Goal: Transaction & Acquisition: Purchase product/service

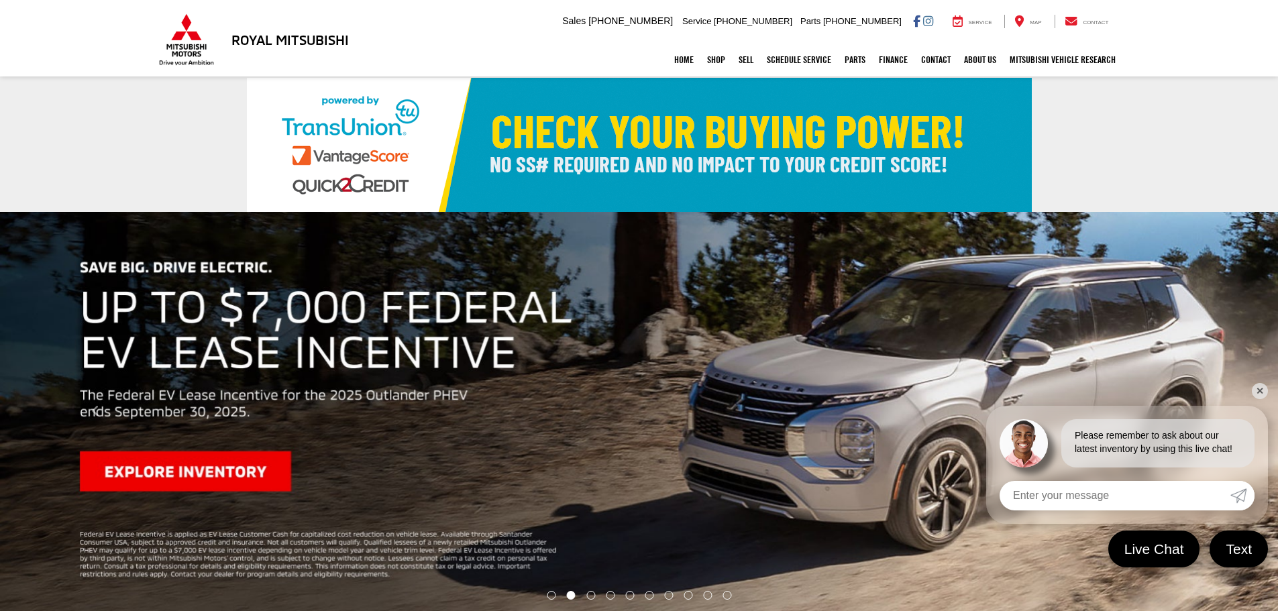
click at [227, 470] on img "carousel slide number 2 of 10" at bounding box center [639, 411] width 1278 height 399
click at [161, 461] on button "Click to view previous picture." at bounding box center [96, 412] width 192 height 346
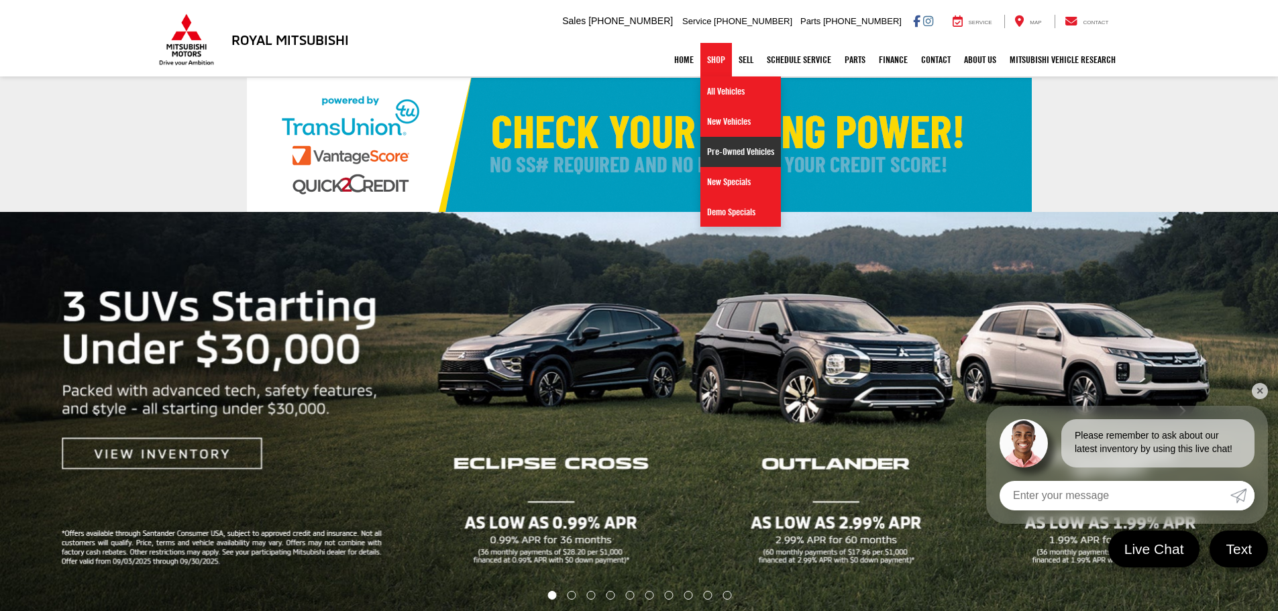
click at [724, 153] on link "Pre-Owned Vehicles" at bounding box center [740, 152] width 81 height 30
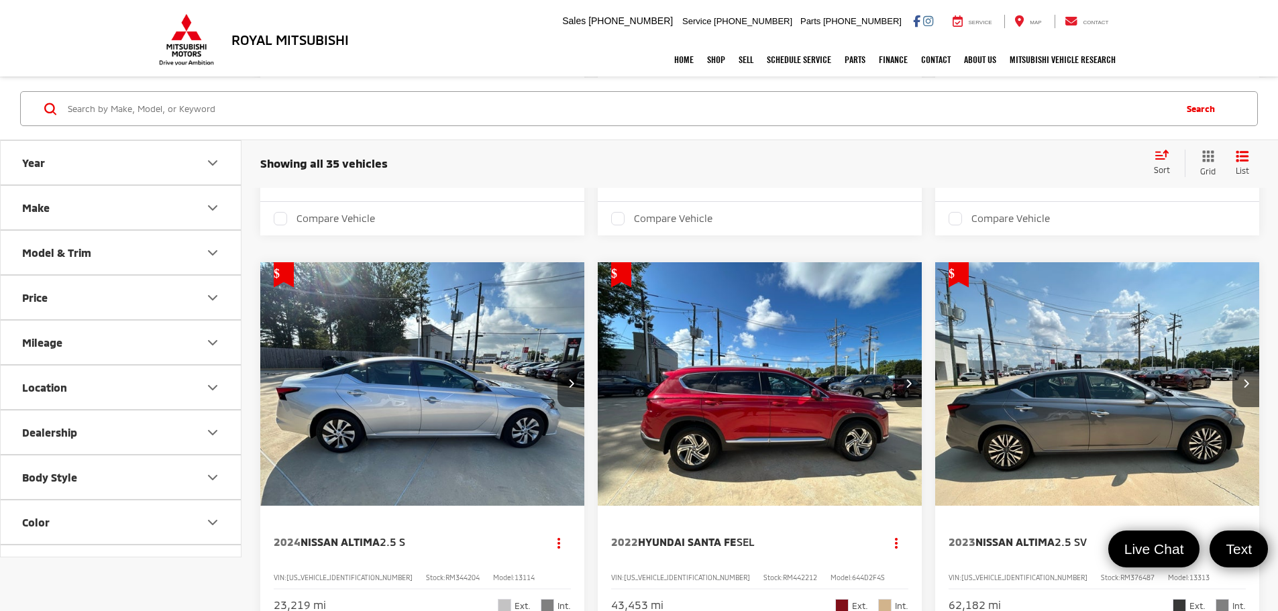
scroll to position [2617, 0]
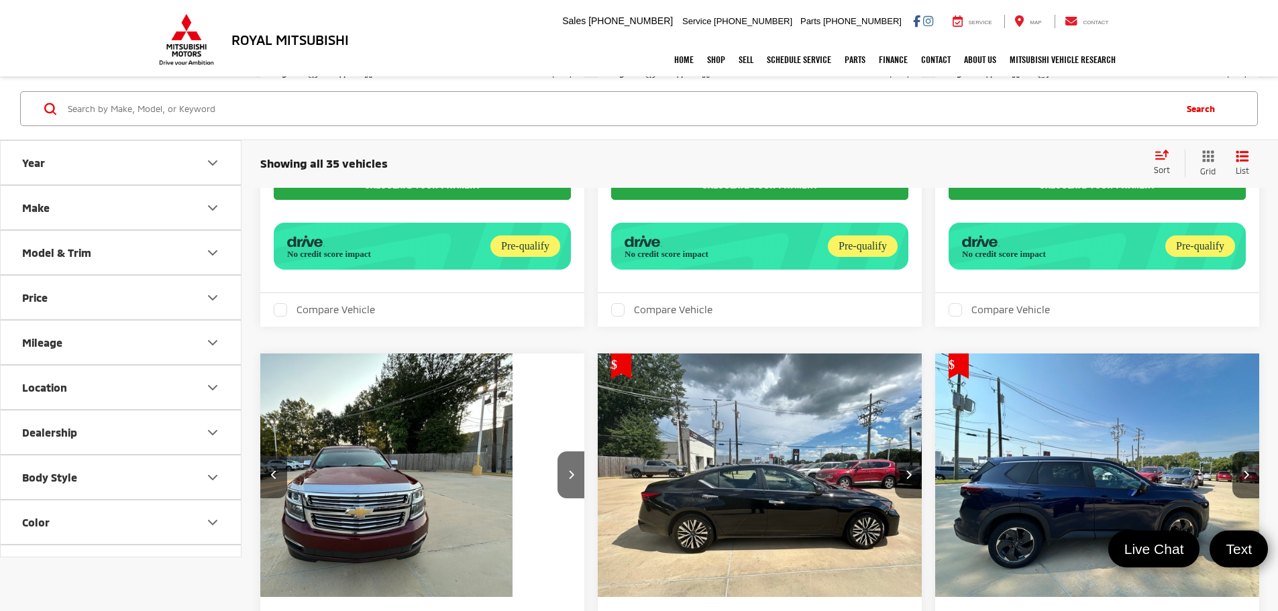
scroll to position [3877, 0]
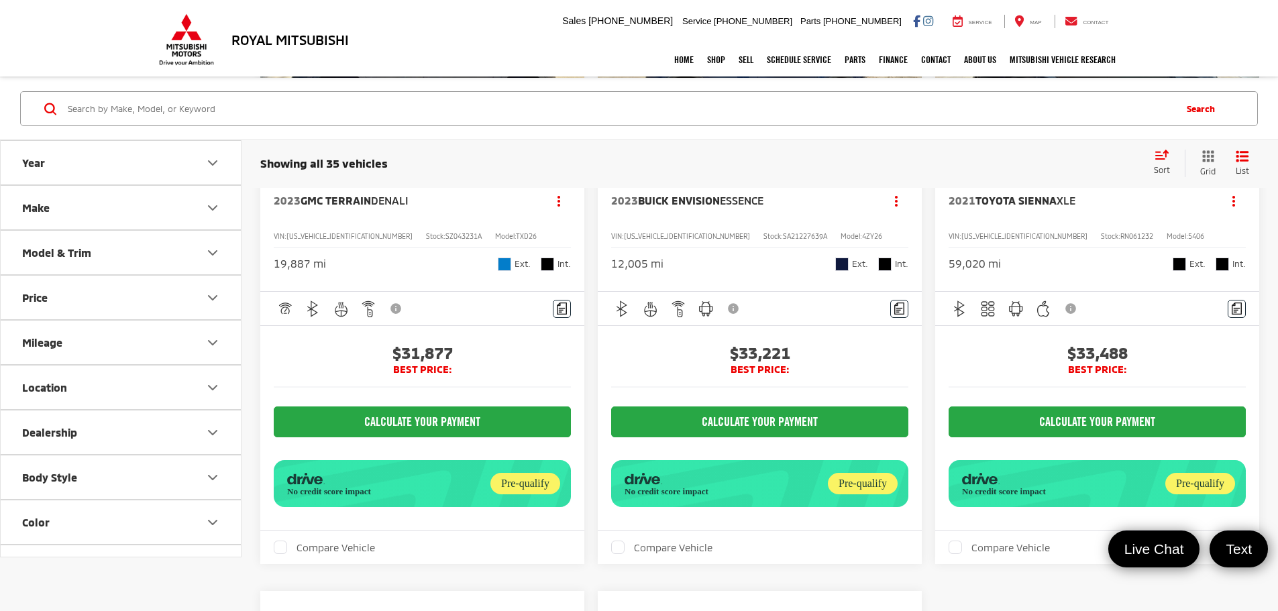
scroll to position [1863, 0]
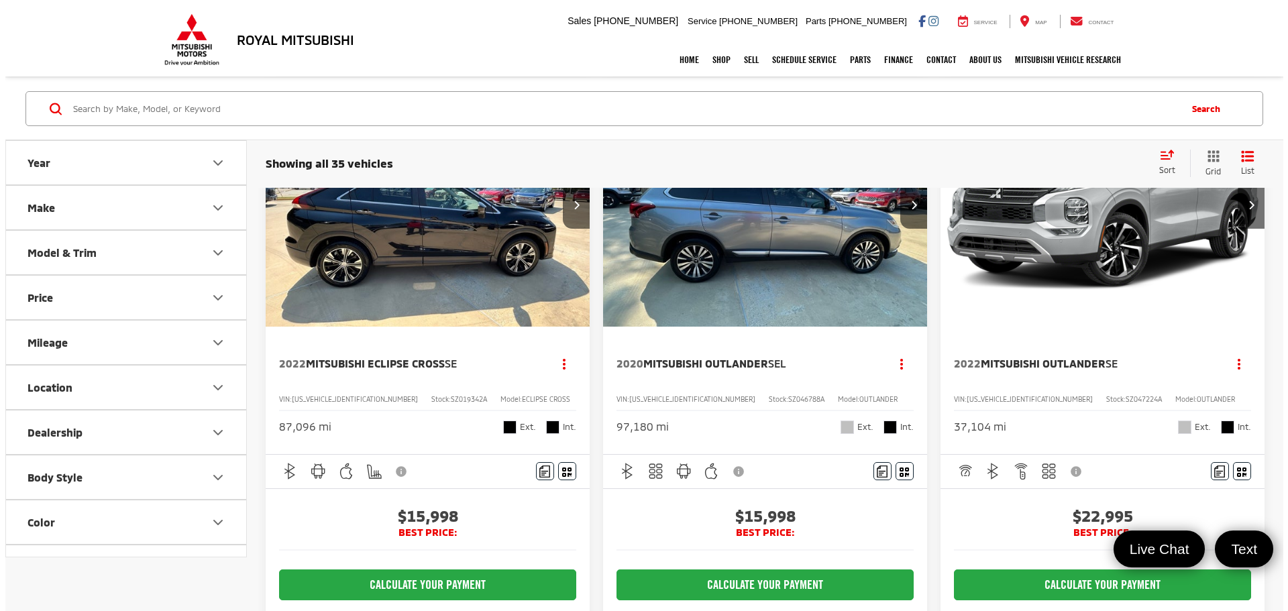
scroll to position [134, 0]
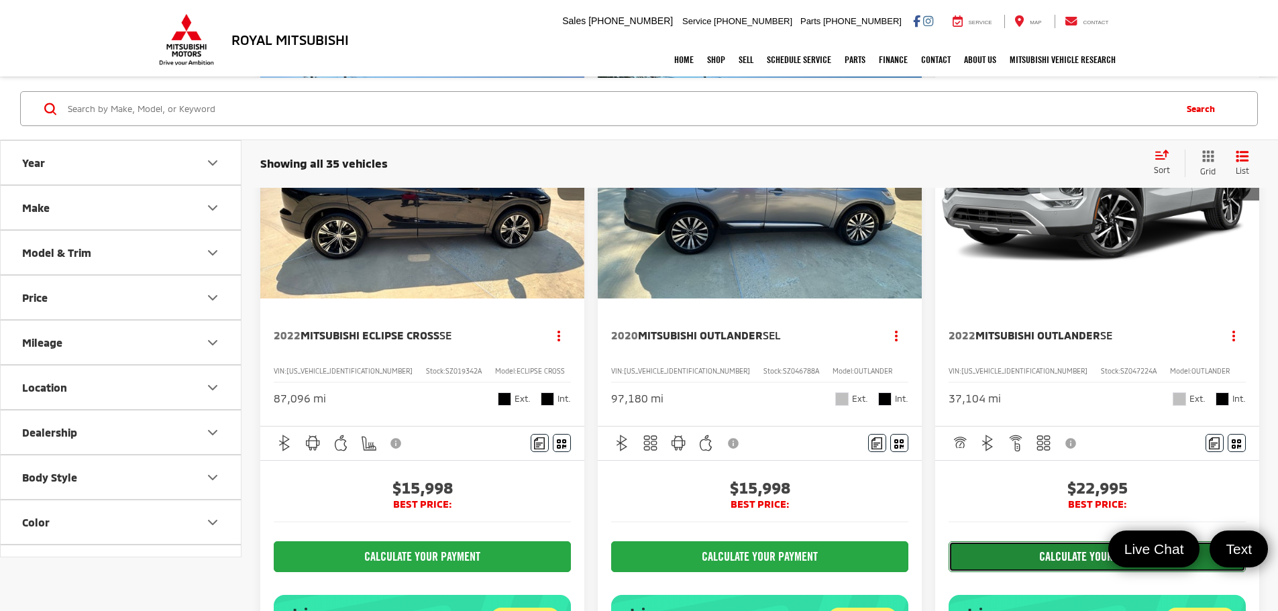
click at [949, 551] on button "CALCULATE YOUR PAYMENT" at bounding box center [1097, 556] width 297 height 31
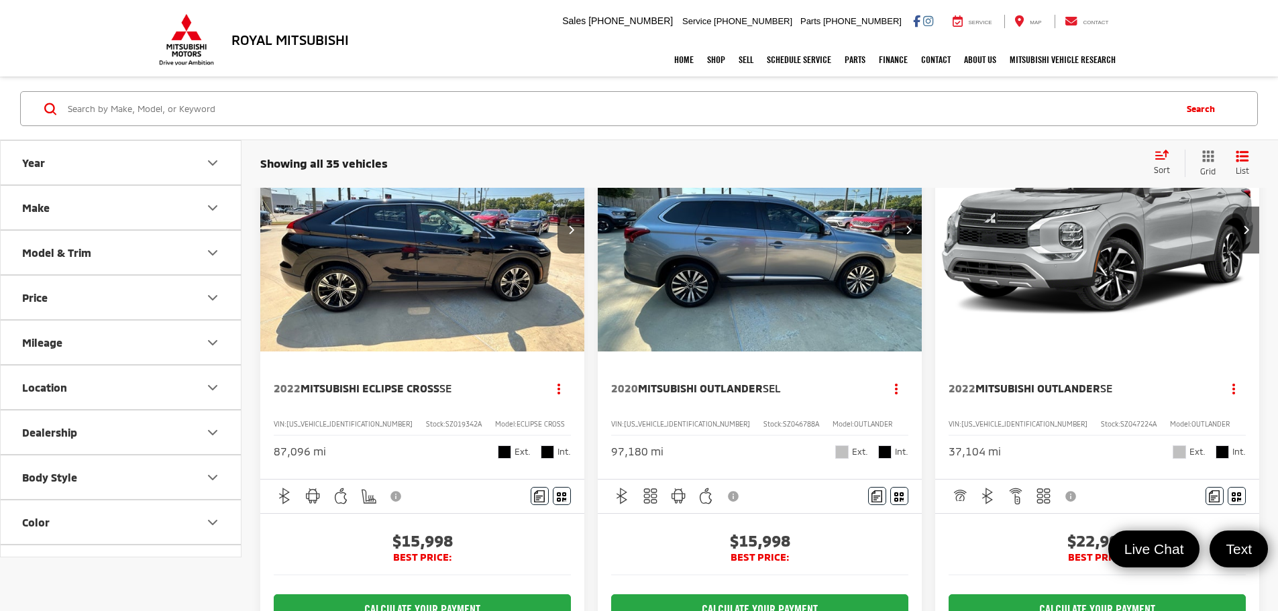
scroll to position [0, 0]
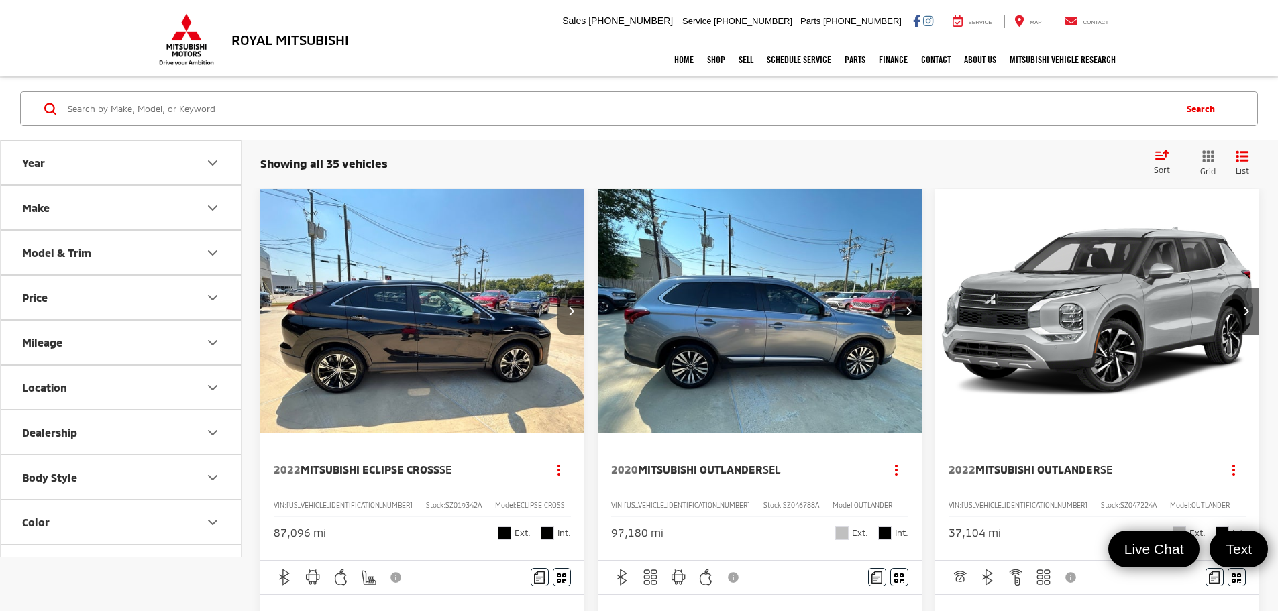
click at [935, 305] on img "2022 Mitsubishi Outlander SE 0" at bounding box center [1098, 311] width 326 height 245
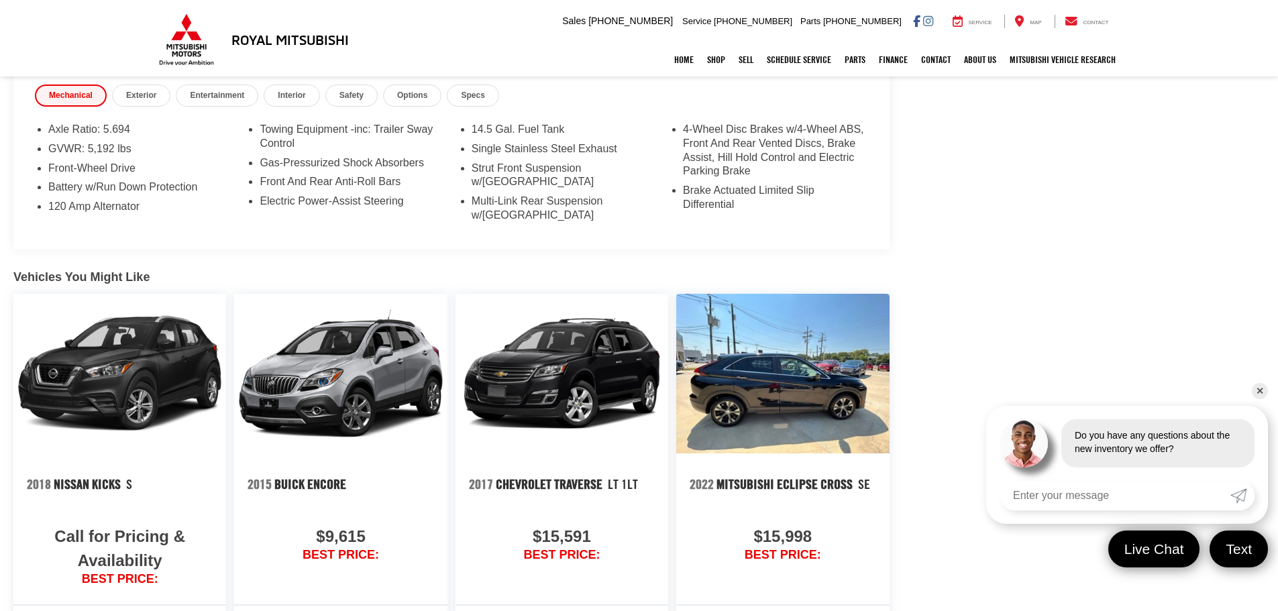
scroll to position [1275, 0]
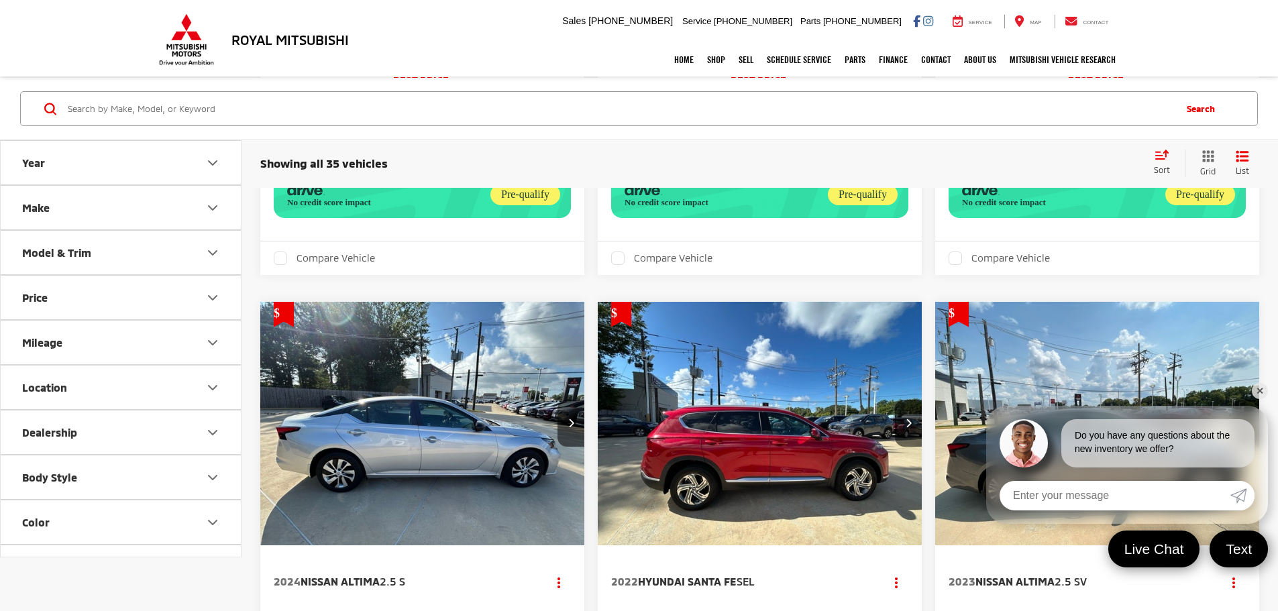
scroll to position [2550, 0]
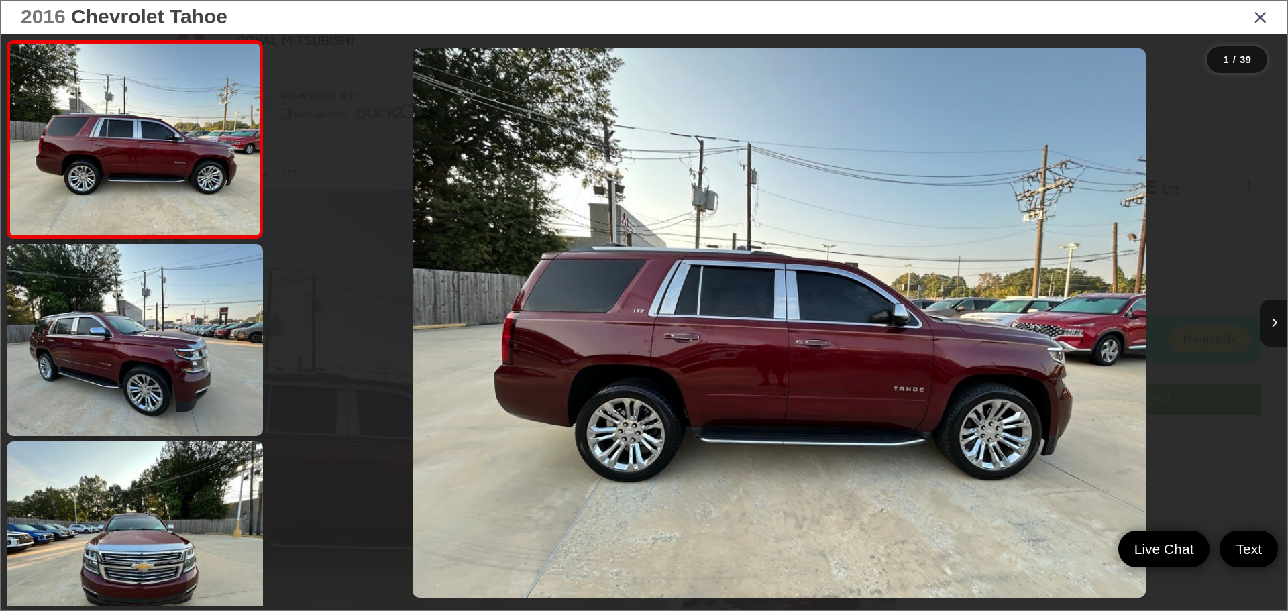
click at [1260, 331] on div at bounding box center [1160, 323] width 254 height 578
click at [1275, 322] on icon "Next image" at bounding box center [1274, 322] width 6 height 9
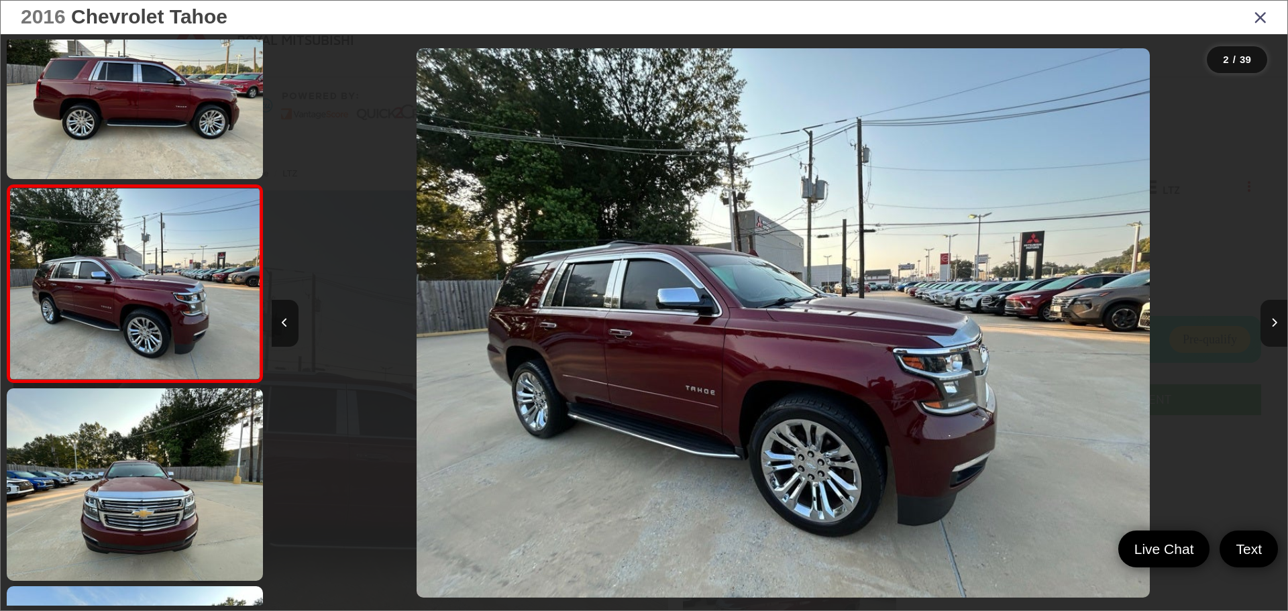
scroll to position [0, 1016]
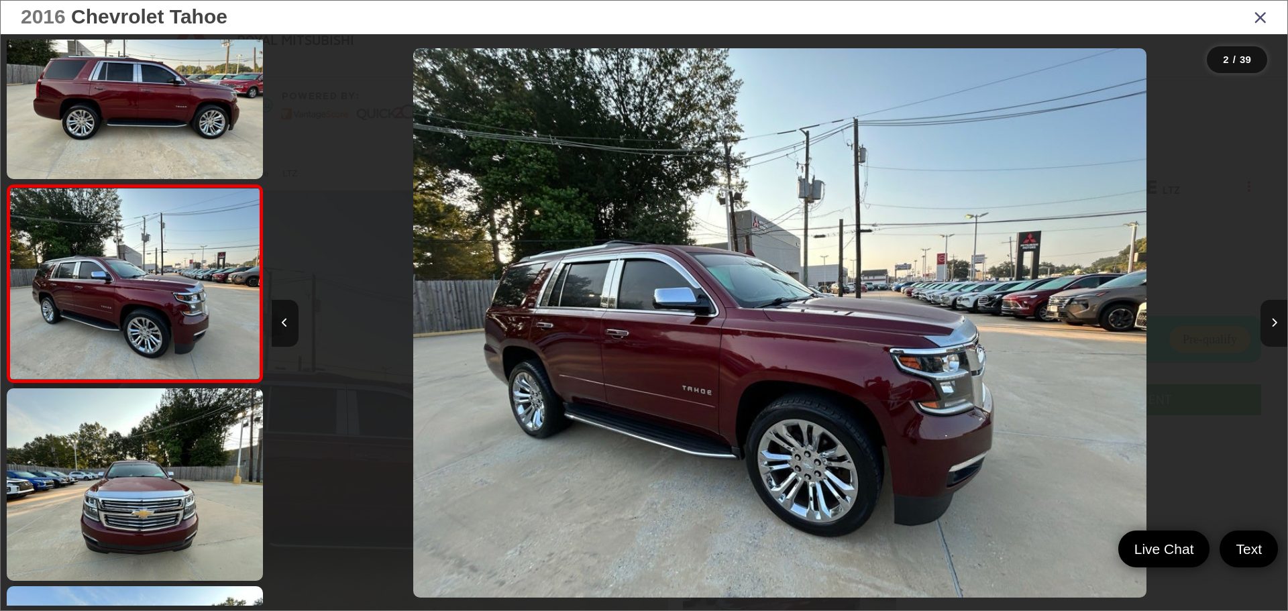
click at [1275, 322] on icon "Next image" at bounding box center [1274, 322] width 6 height 9
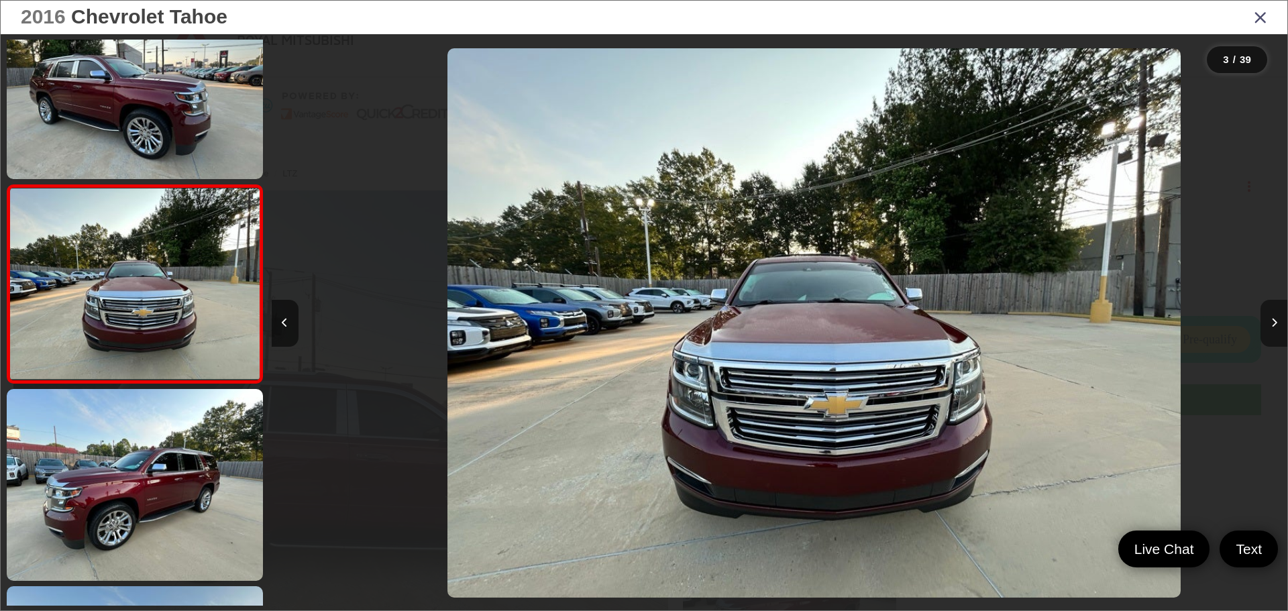
scroll to position [0, 2032]
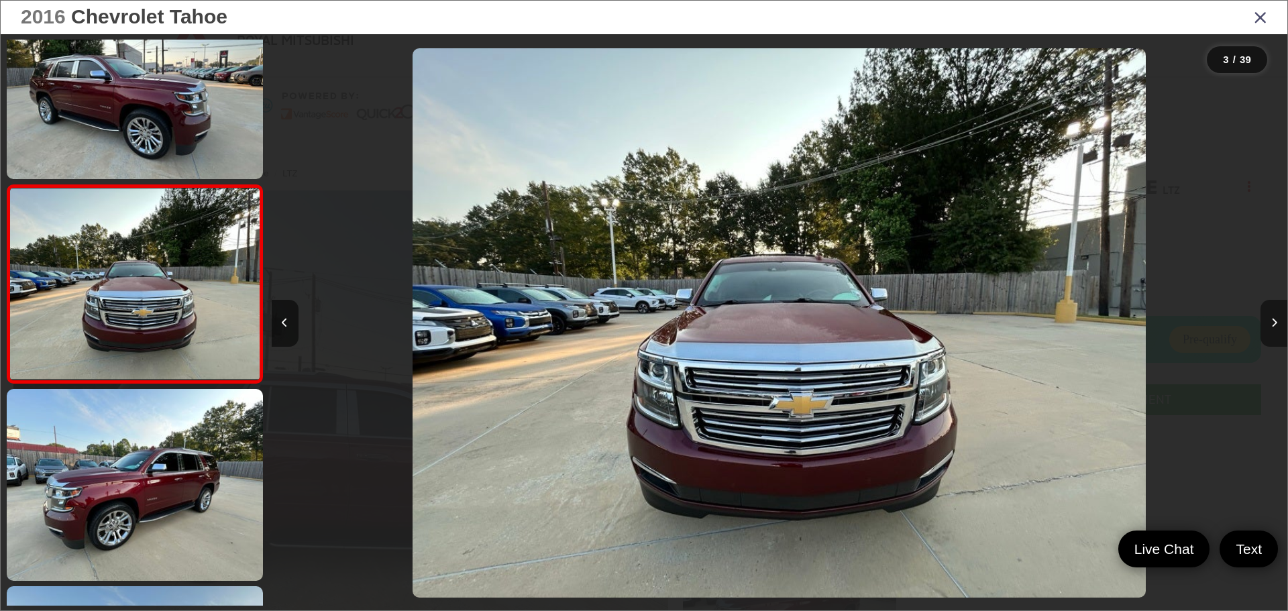
click at [1275, 322] on icon "Next image" at bounding box center [1274, 322] width 6 height 9
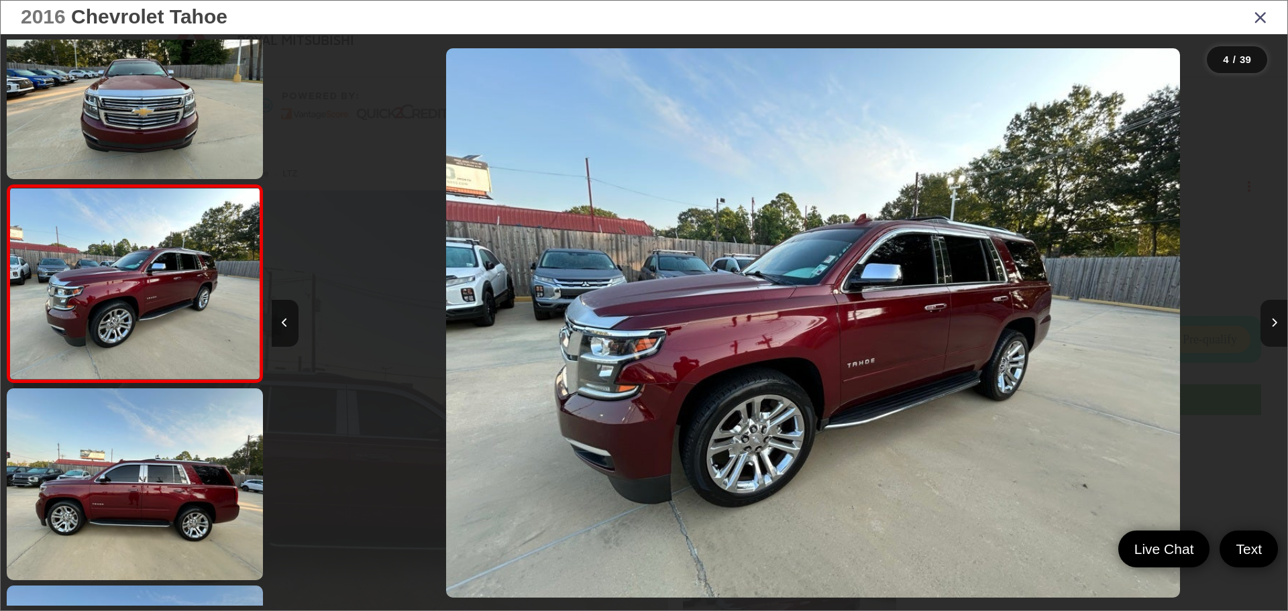
scroll to position [0, 3048]
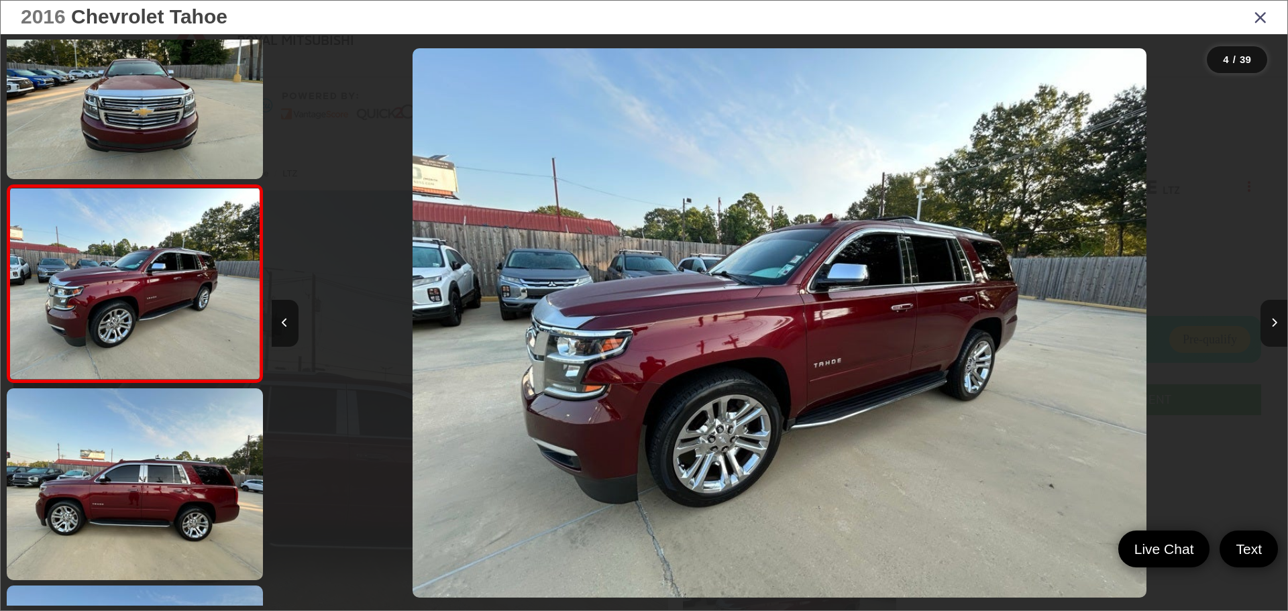
click at [1275, 322] on icon "Next image" at bounding box center [1274, 322] width 6 height 9
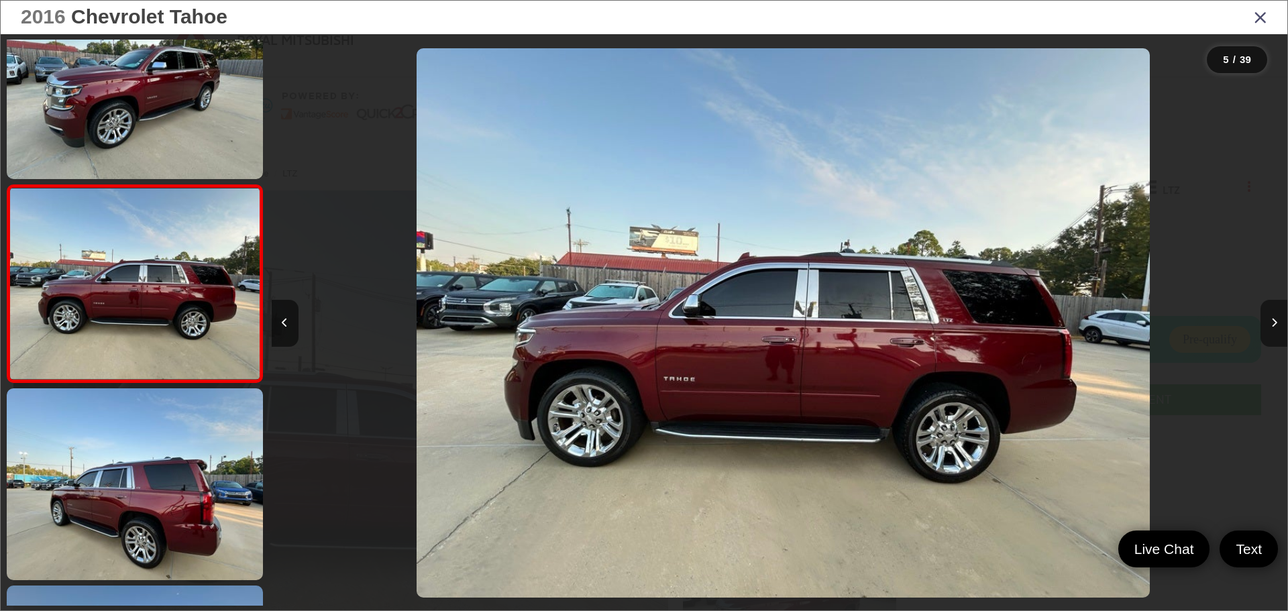
scroll to position [0, 4065]
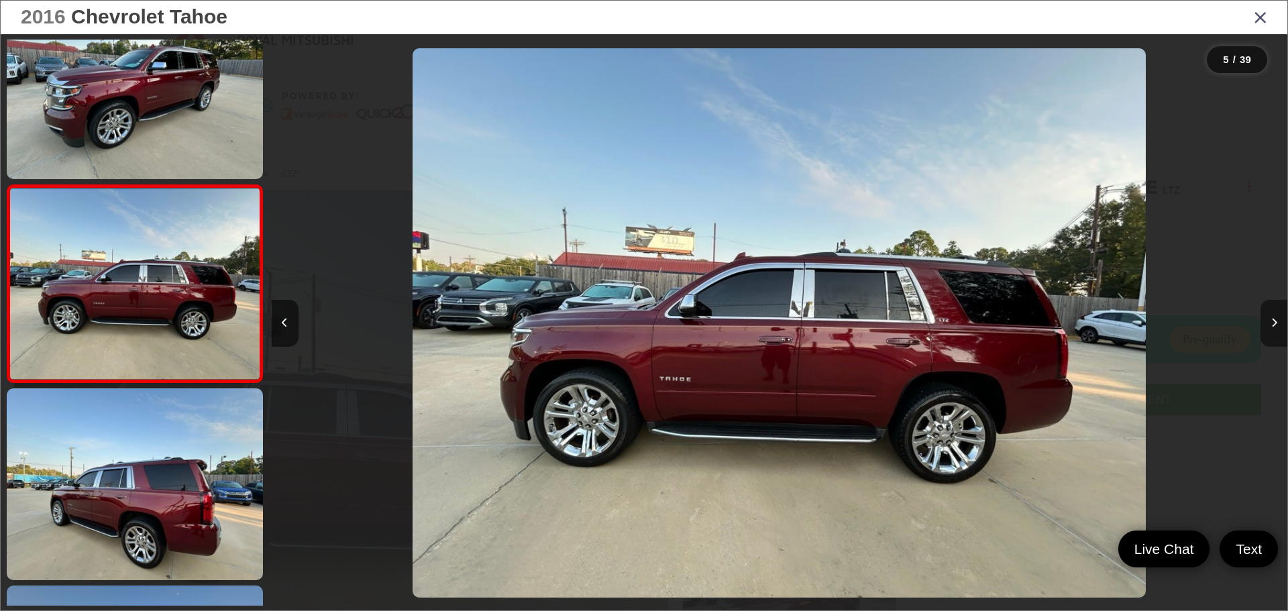
click at [1275, 322] on icon "Next image" at bounding box center [1274, 322] width 6 height 9
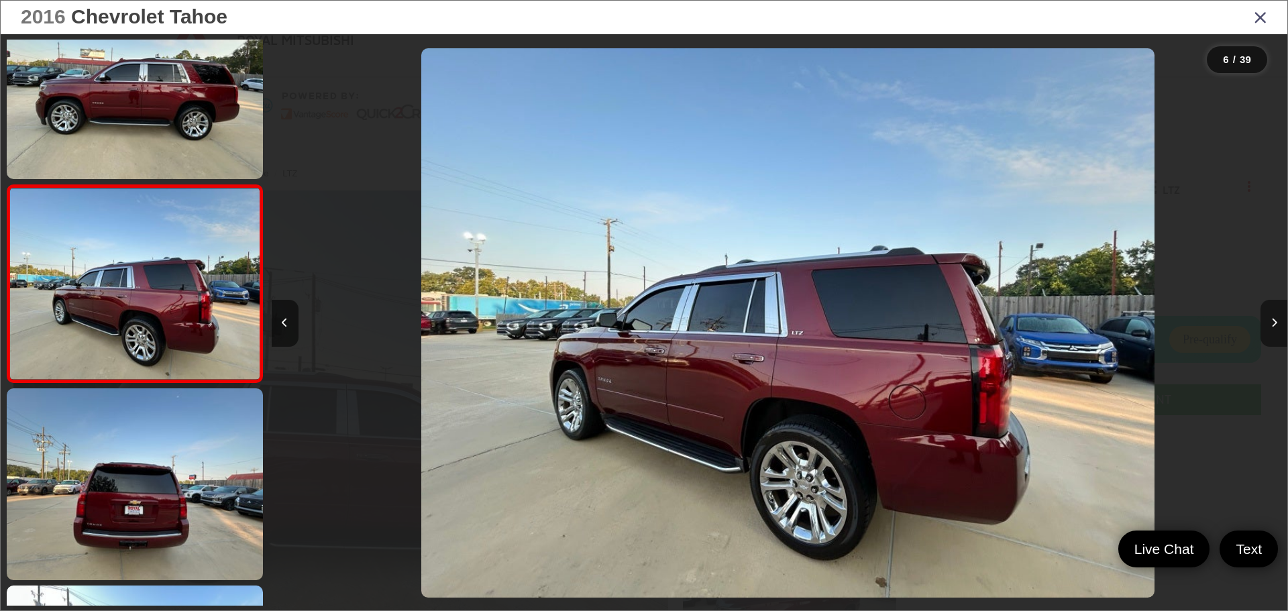
scroll to position [0, 5080]
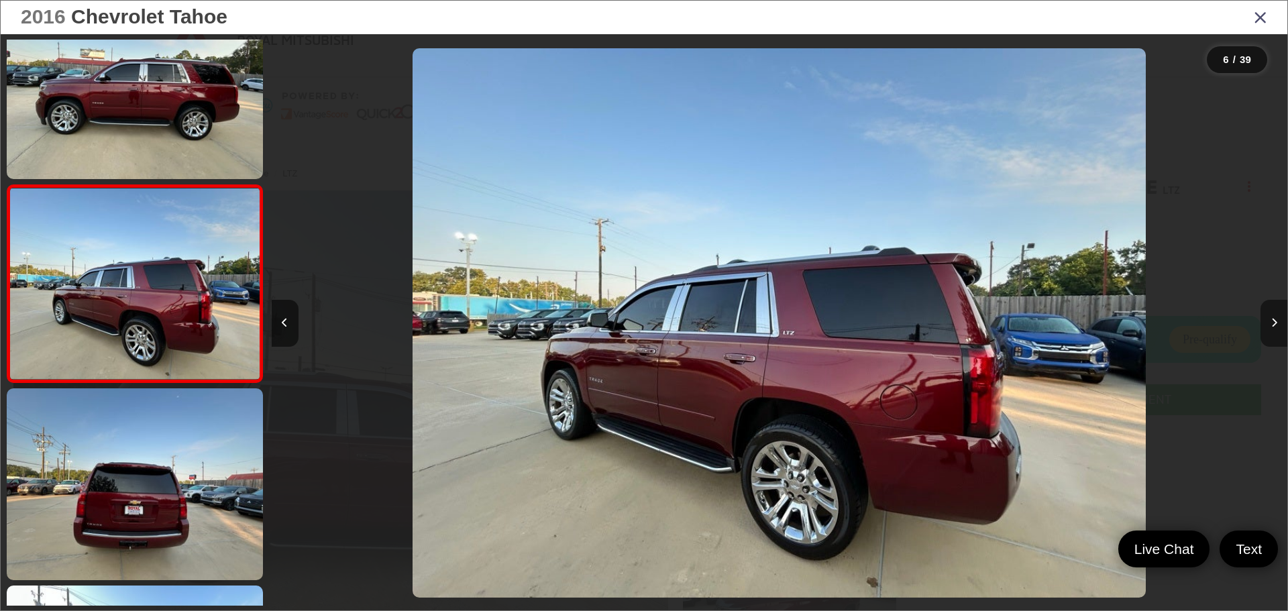
click at [1275, 322] on icon "Next image" at bounding box center [1274, 322] width 6 height 9
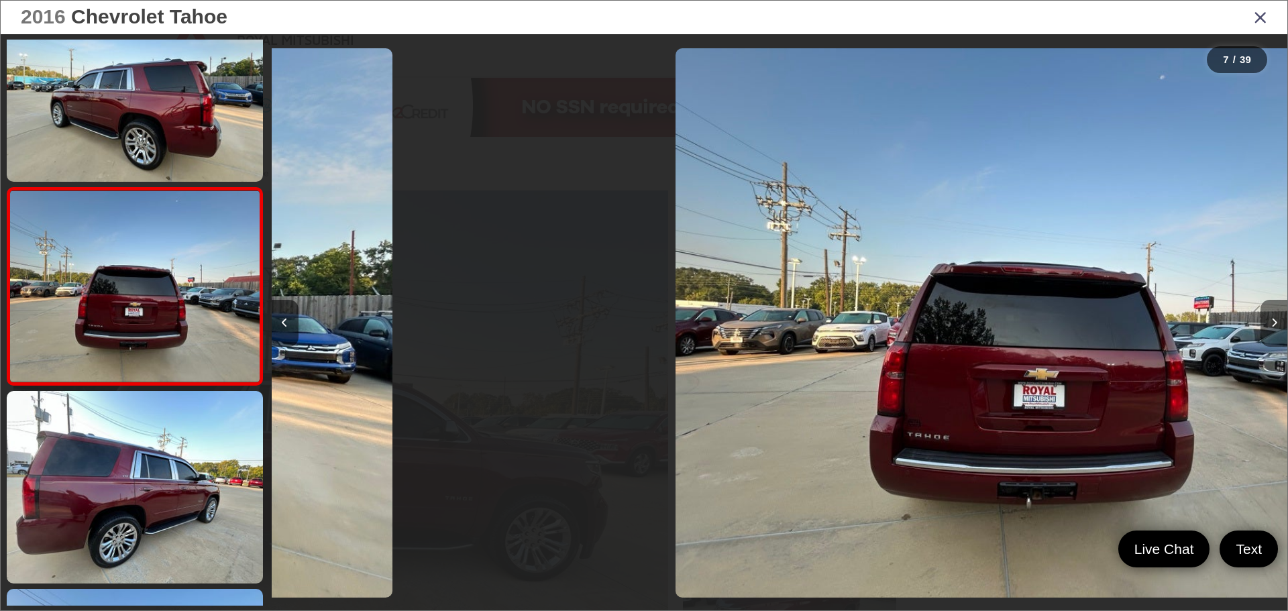
scroll to position [1040, 0]
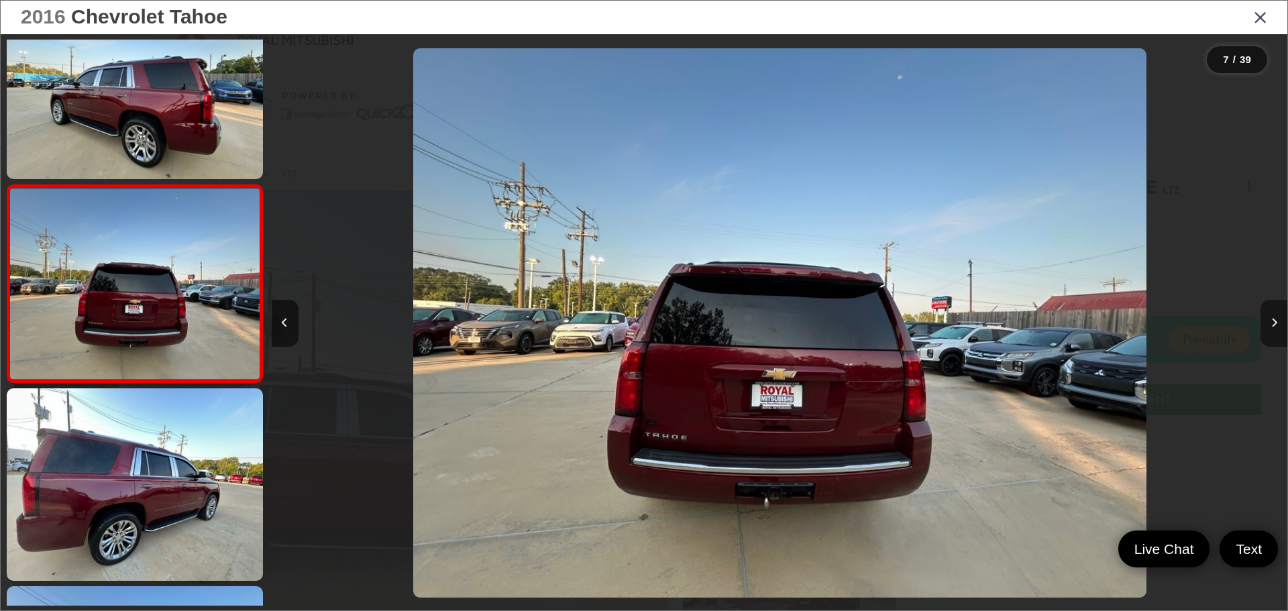
click at [1275, 322] on icon "Next image" at bounding box center [1274, 322] width 6 height 9
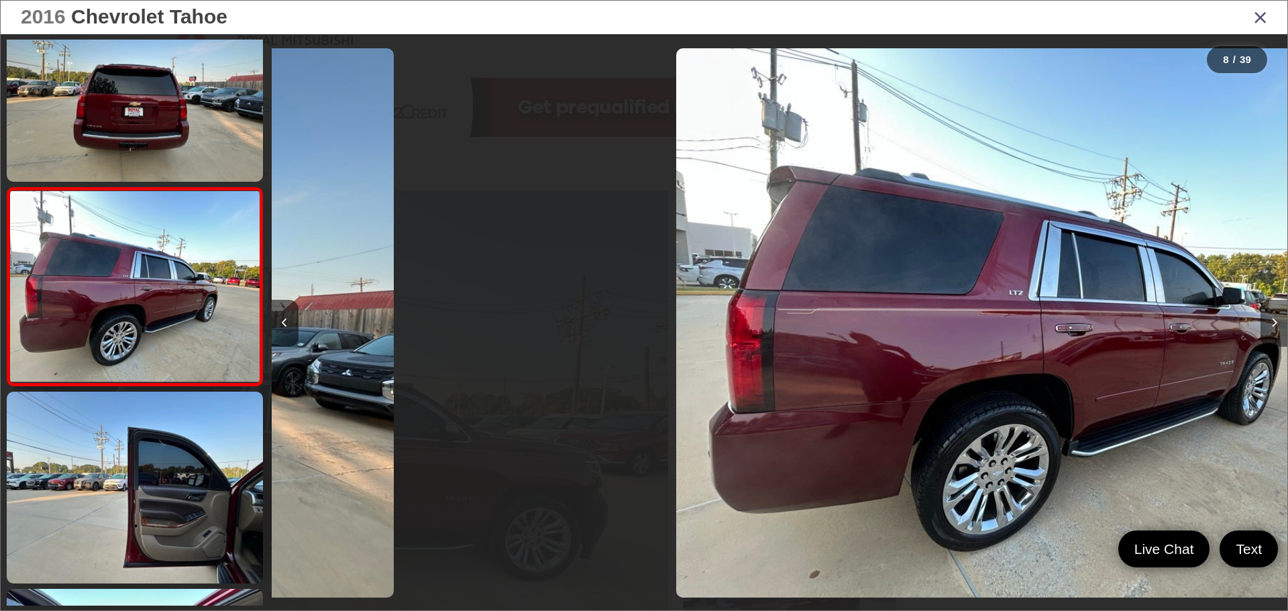
scroll to position [1237, 0]
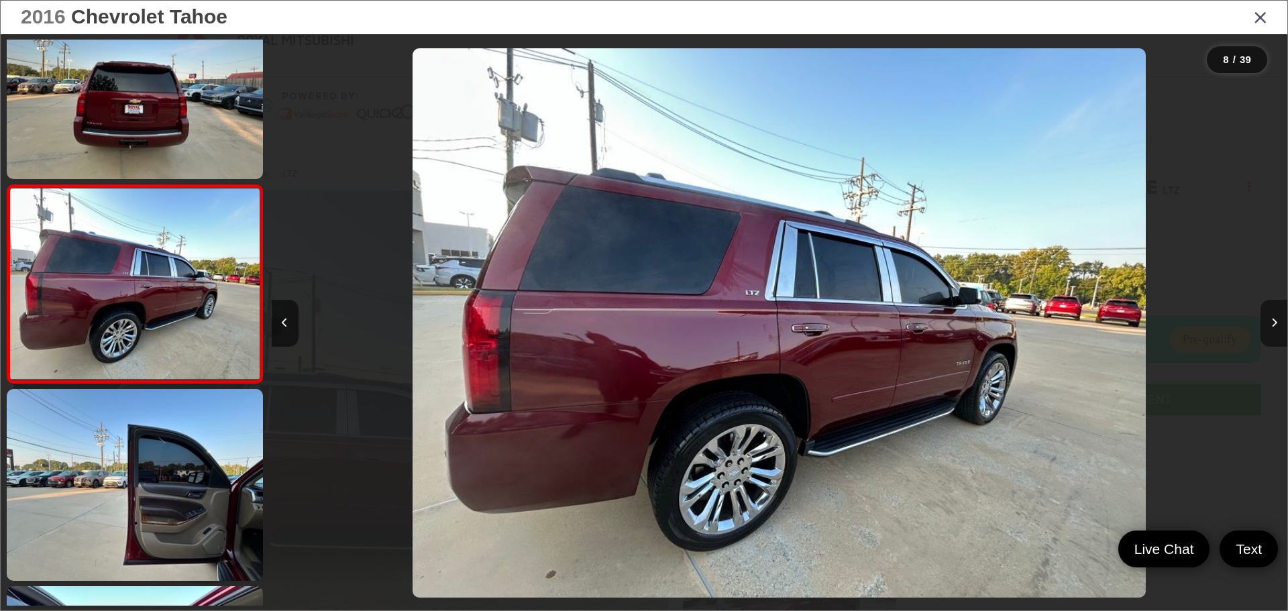
click at [1275, 322] on icon "Next image" at bounding box center [1274, 322] width 6 height 9
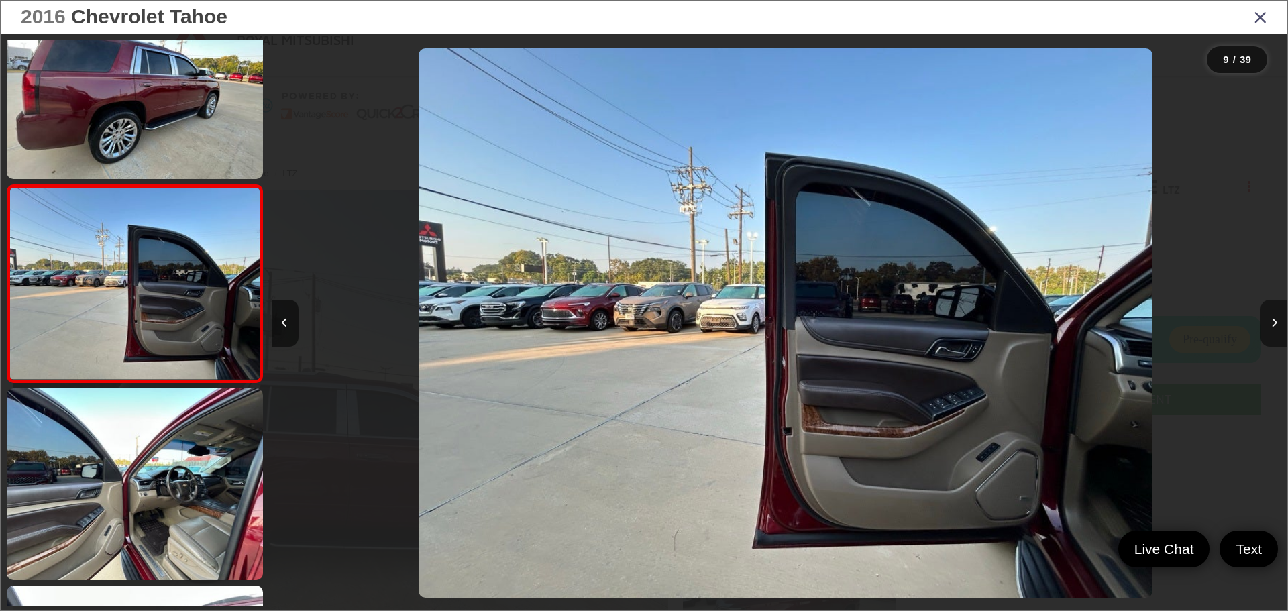
scroll to position [0, 8129]
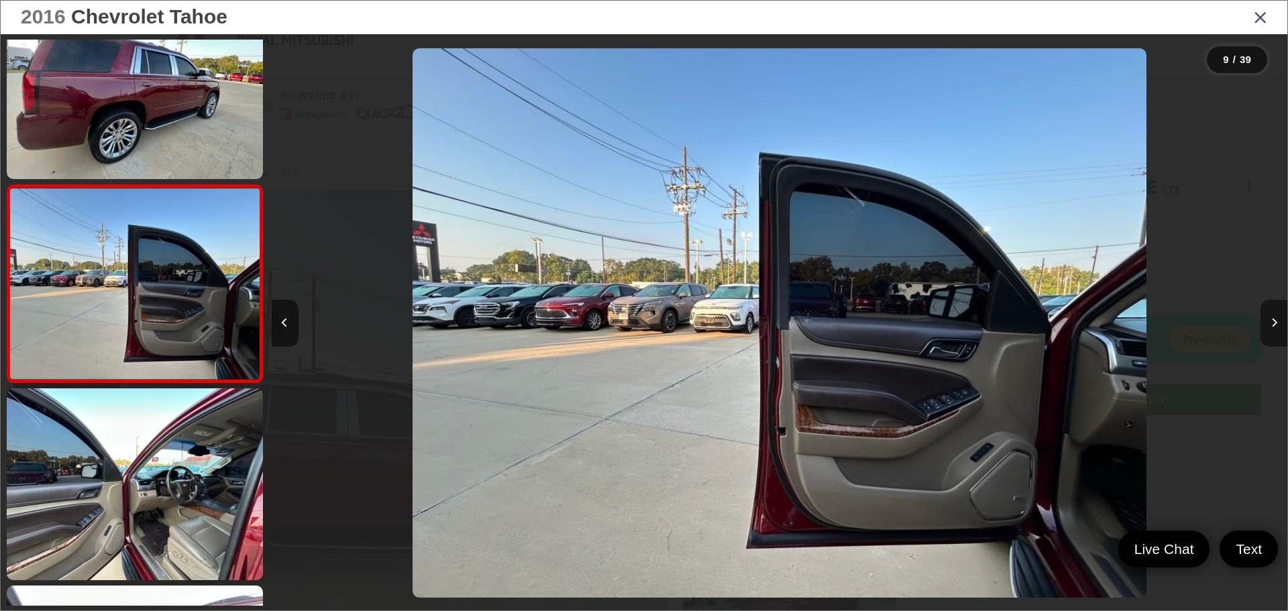
click at [1275, 322] on icon "Next image" at bounding box center [1274, 322] width 6 height 9
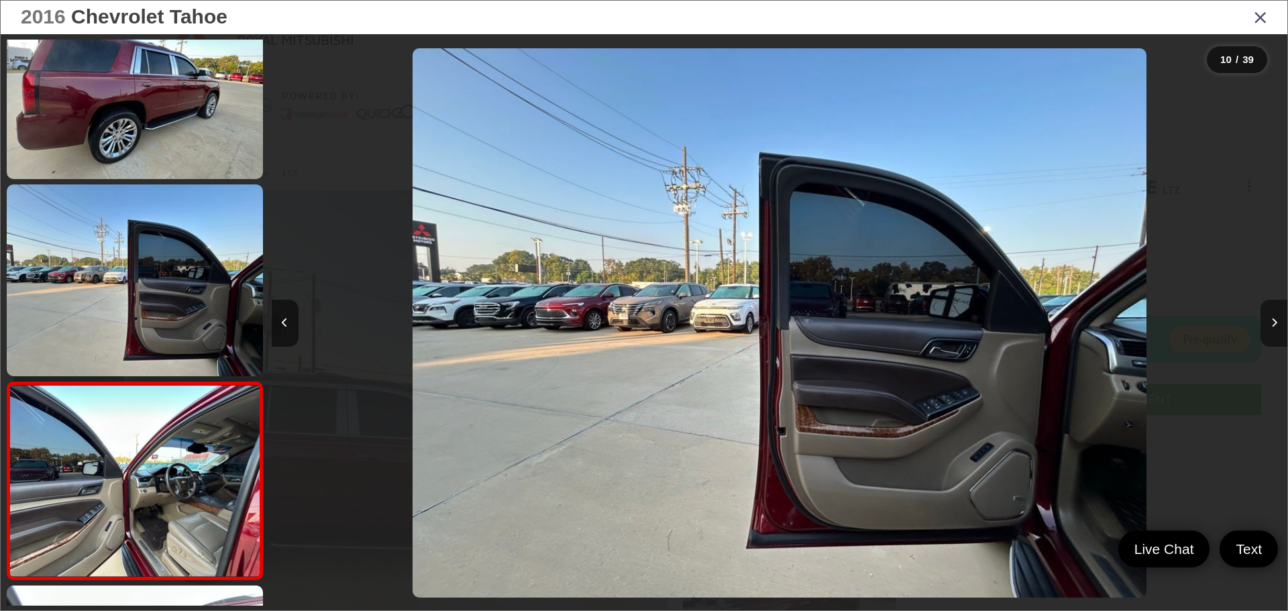
scroll to position [0, 0]
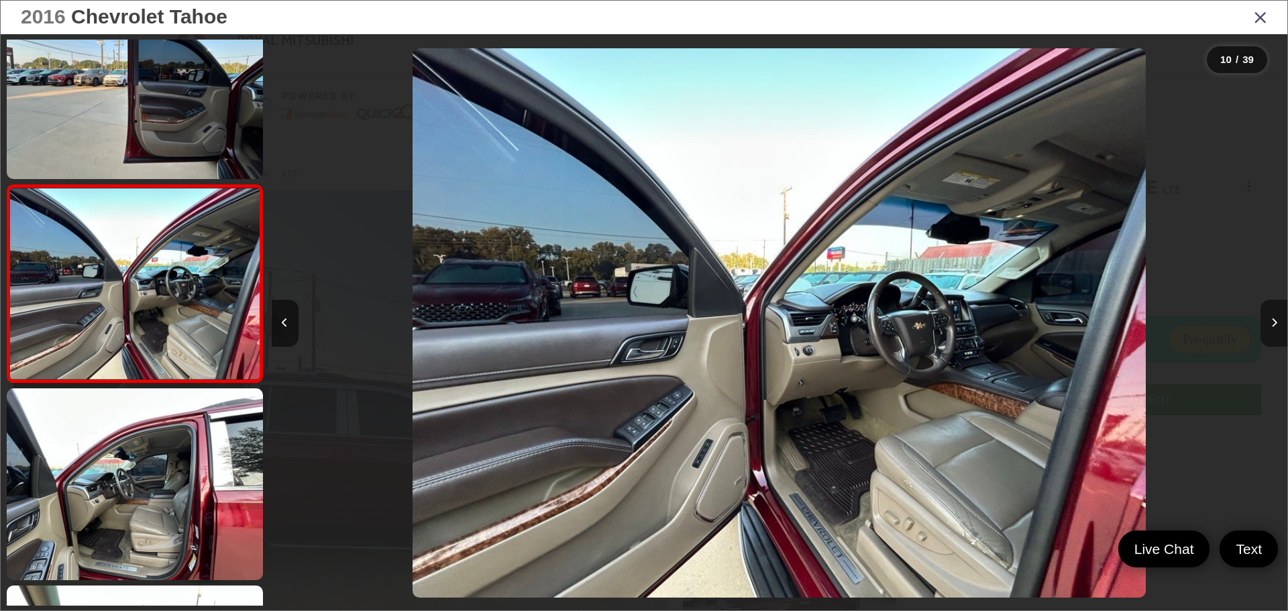
click at [1275, 322] on icon "Next image" at bounding box center [1274, 322] width 6 height 9
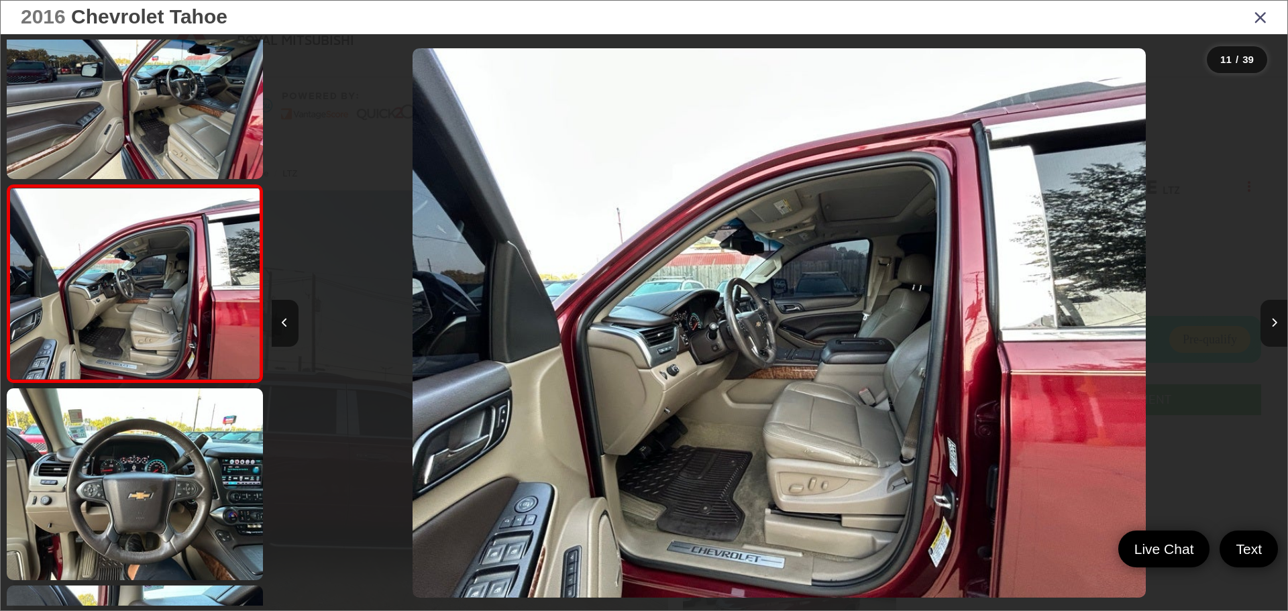
click at [1275, 322] on icon "Next image" at bounding box center [1274, 322] width 6 height 9
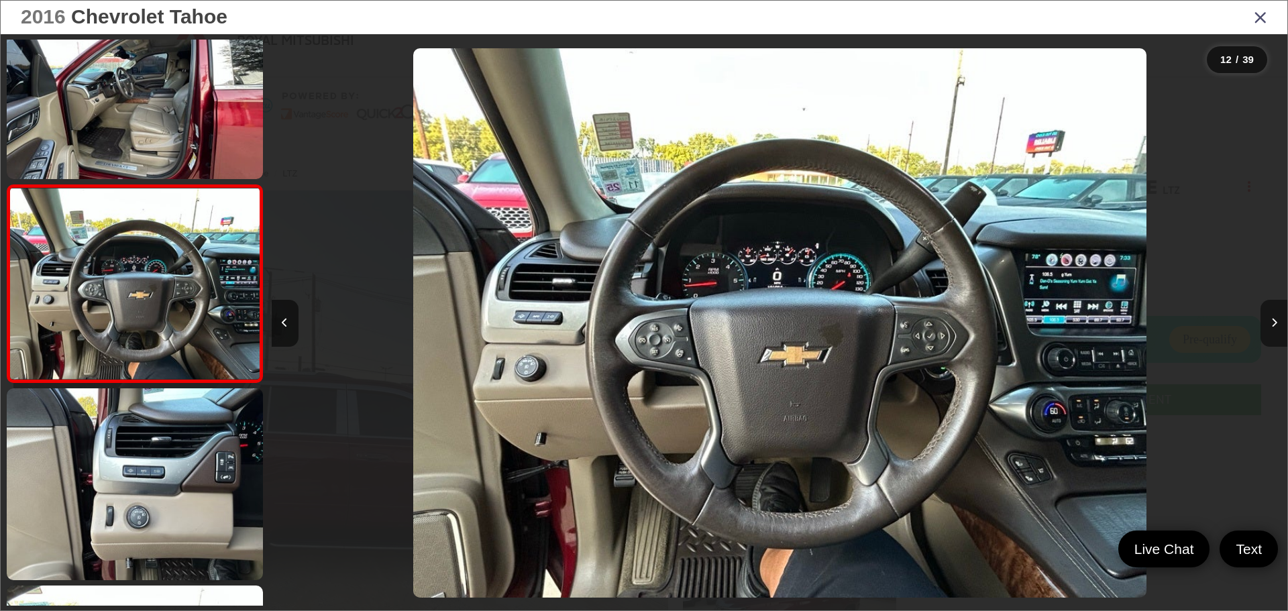
click at [1275, 322] on icon "Next image" at bounding box center [1274, 322] width 6 height 9
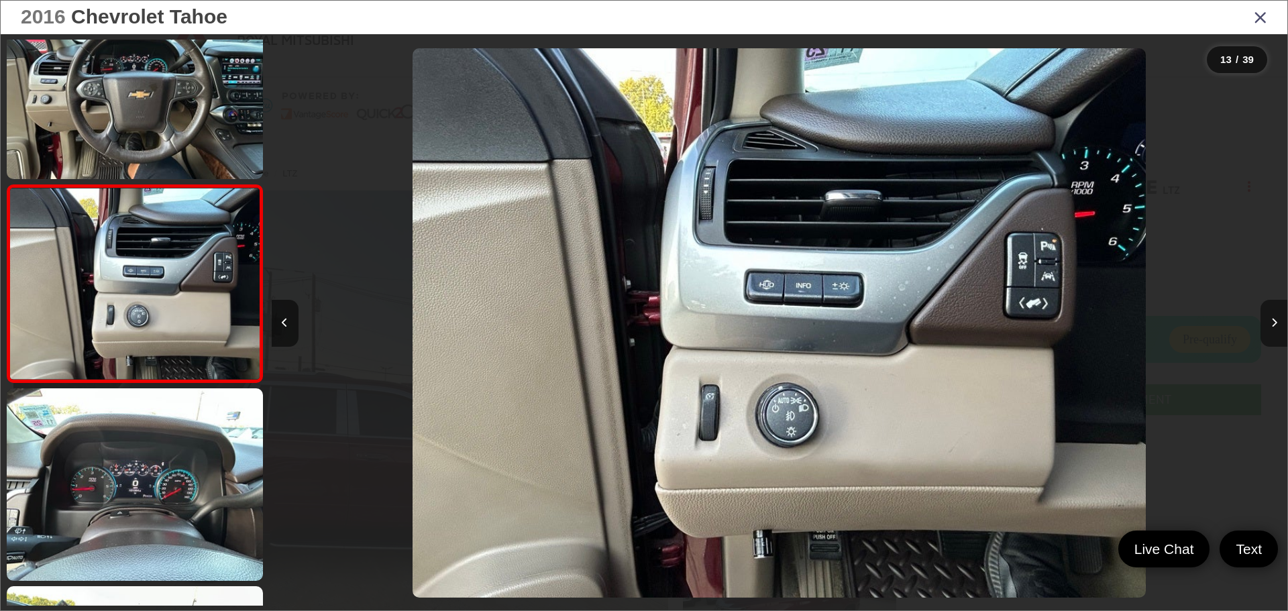
click at [1275, 322] on icon "Next image" at bounding box center [1274, 322] width 6 height 9
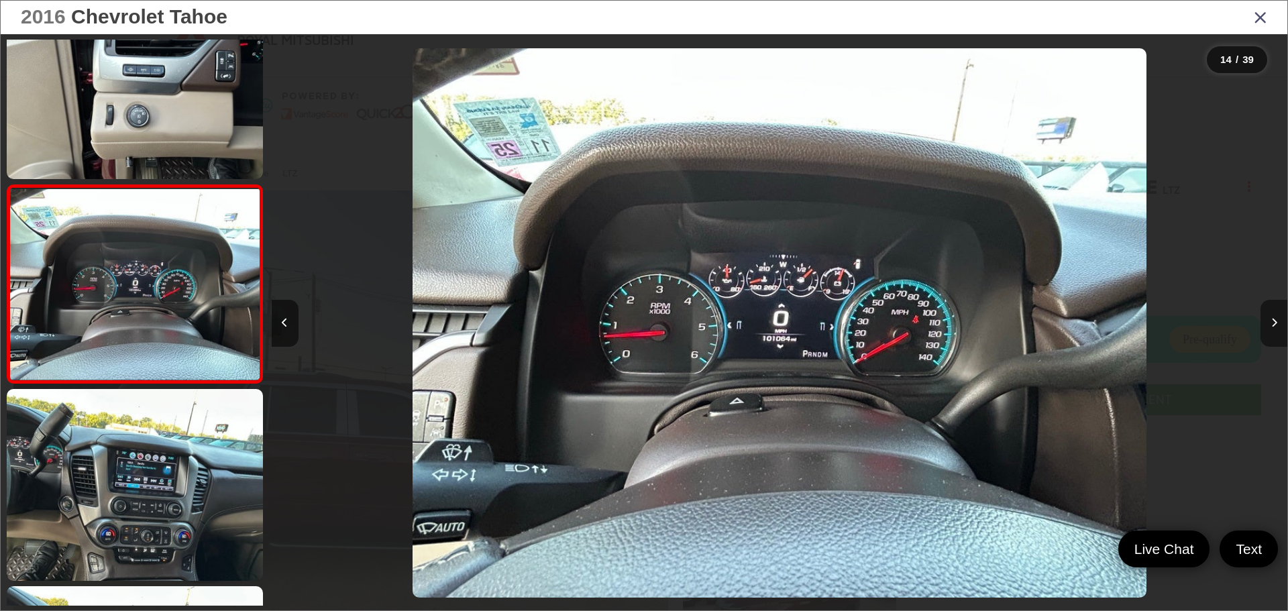
click at [1275, 322] on icon "Next image" at bounding box center [1274, 322] width 6 height 9
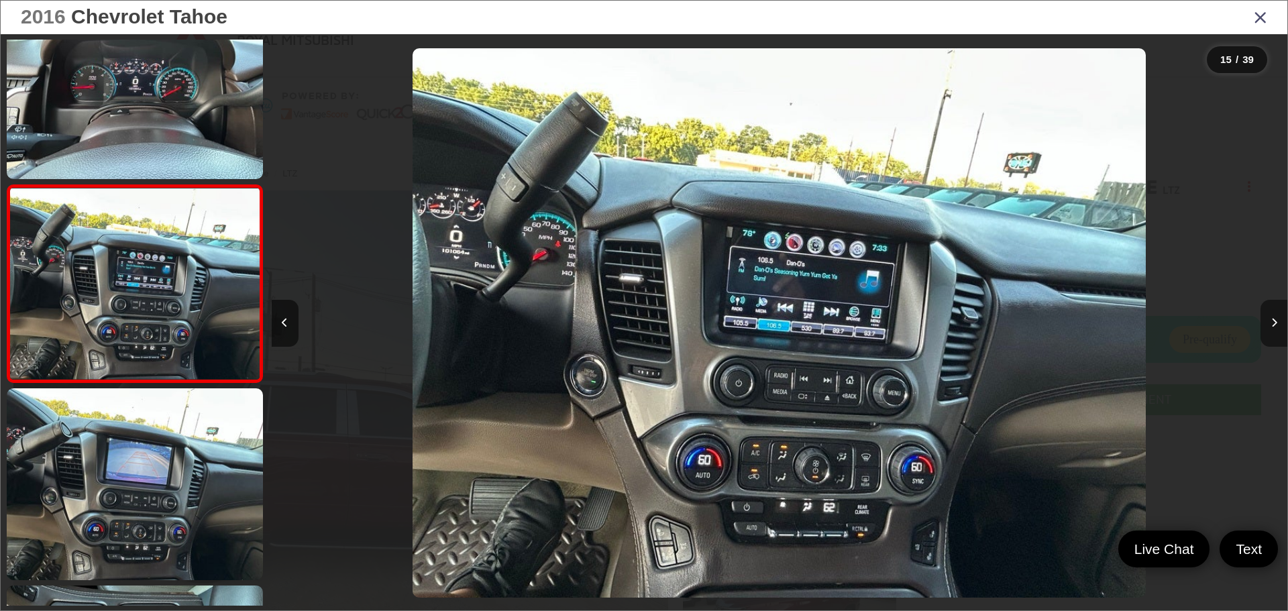
click at [1275, 322] on icon "Next image" at bounding box center [1274, 322] width 6 height 9
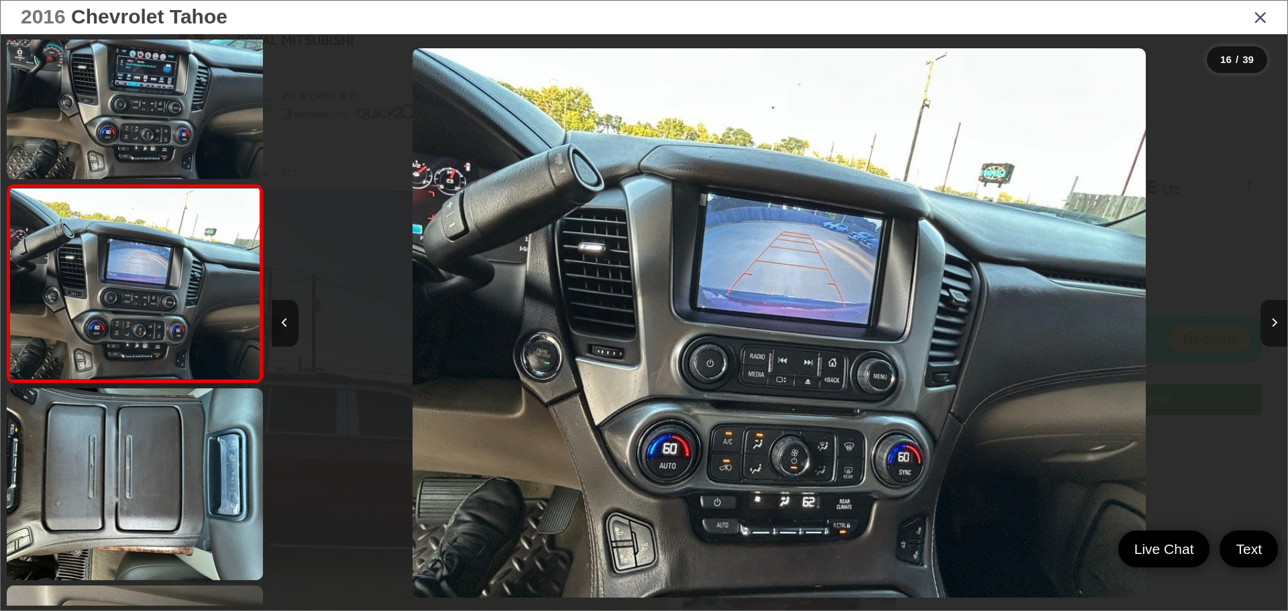
click at [1275, 322] on icon "Next image" at bounding box center [1274, 322] width 6 height 9
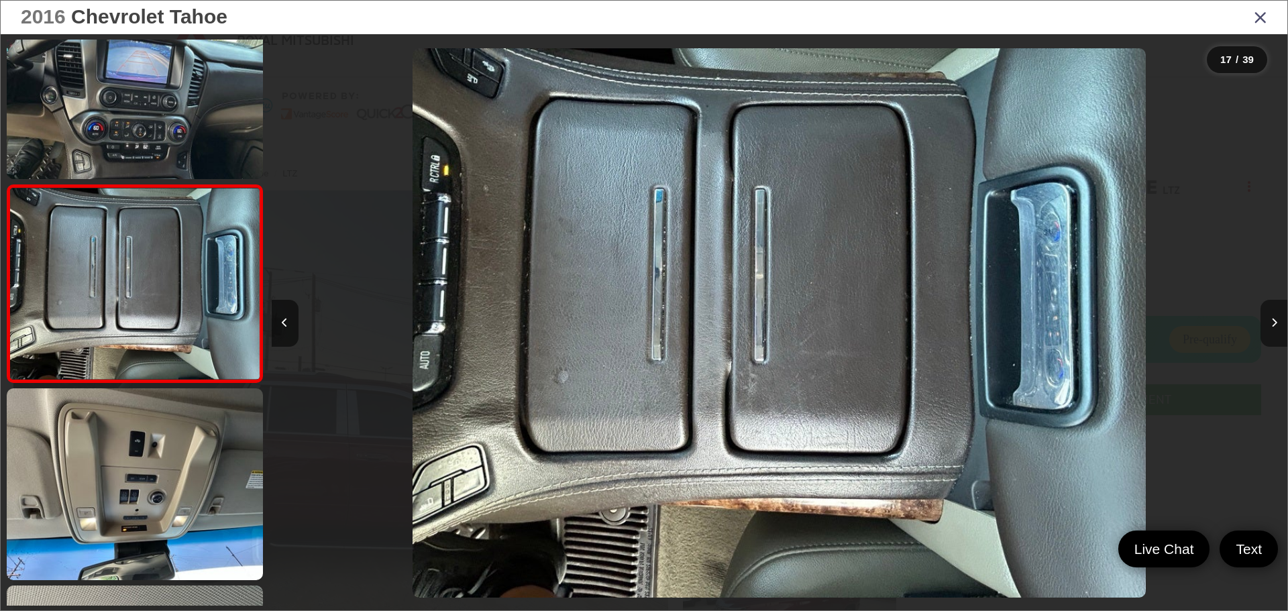
click at [1275, 322] on icon "Next image" at bounding box center [1274, 322] width 6 height 9
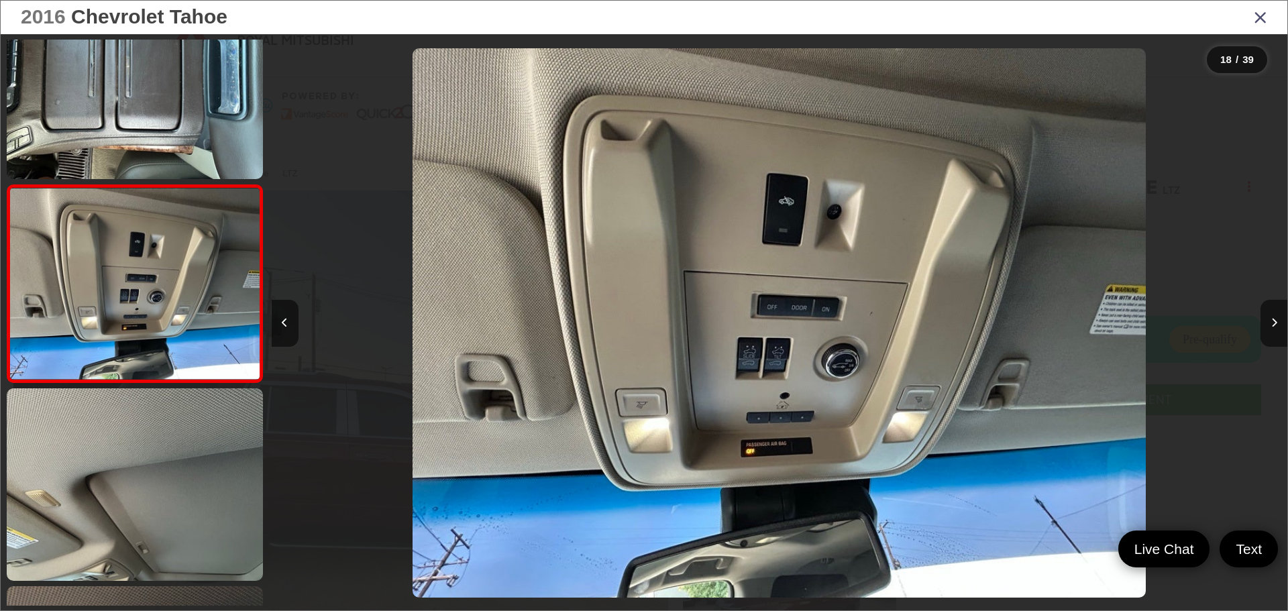
click at [1257, 19] on icon "Close gallery" at bounding box center [1260, 16] width 13 height 17
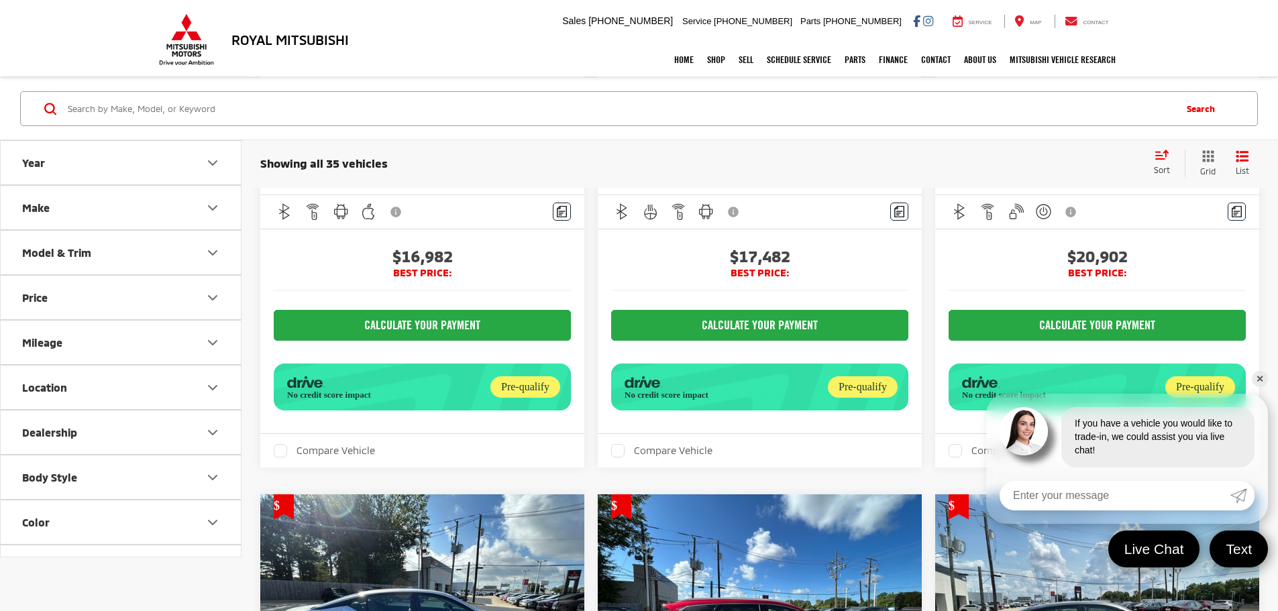
scroll to position [2136, 0]
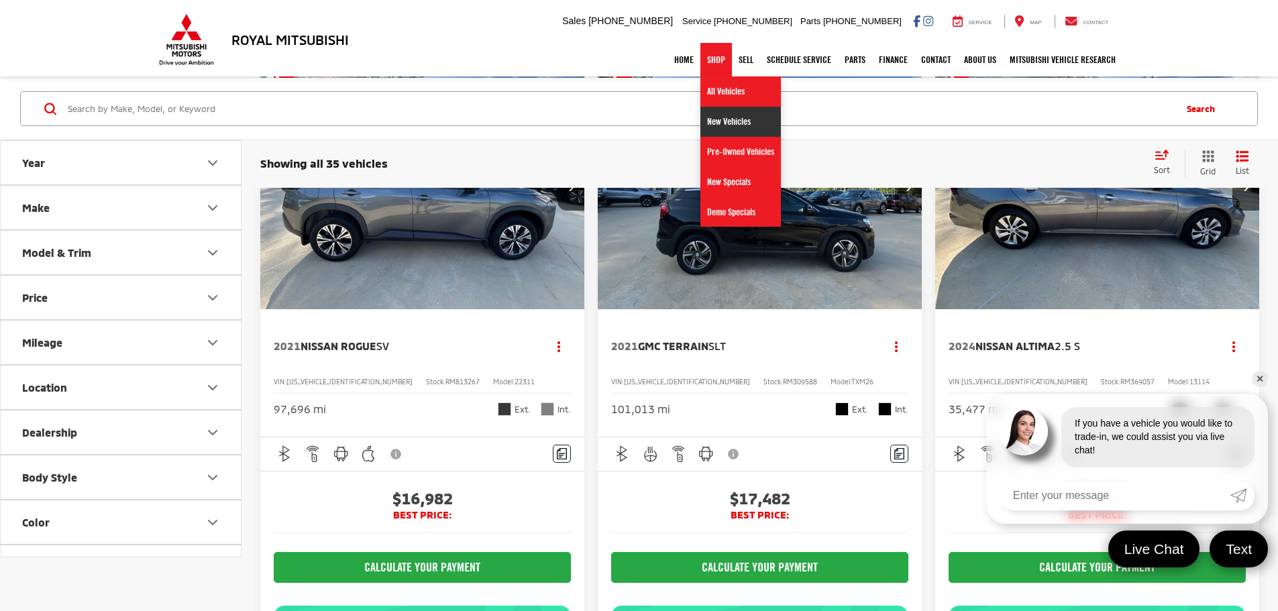
click at [722, 123] on link "New Vehicles" at bounding box center [740, 122] width 81 height 30
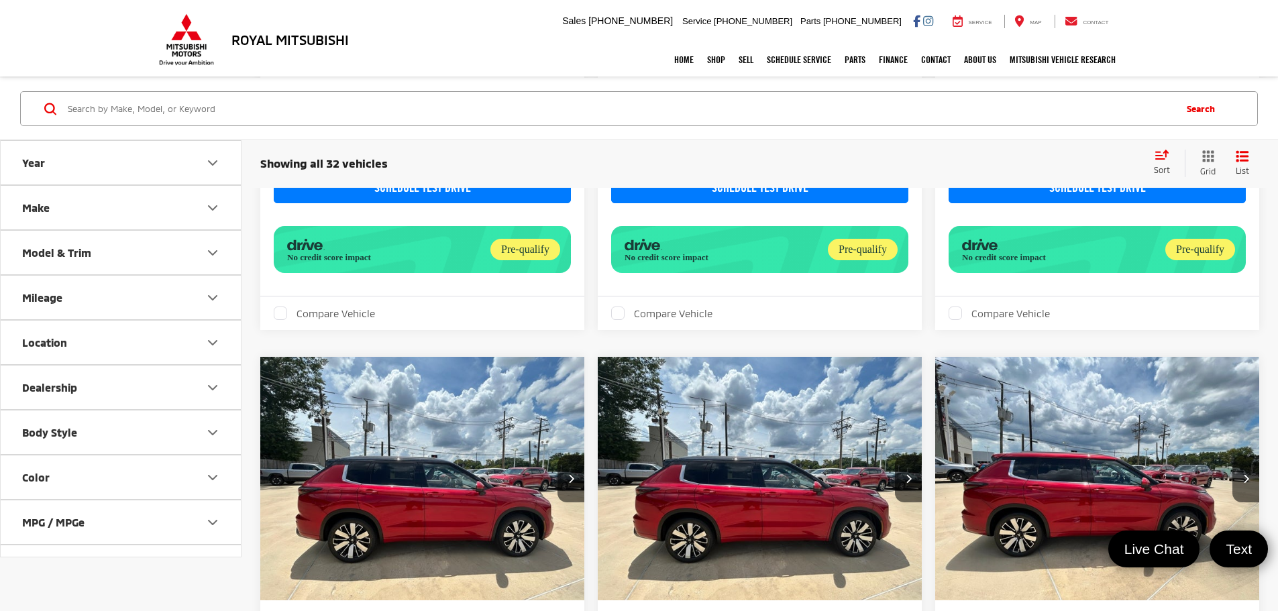
scroll to position [2205, 0]
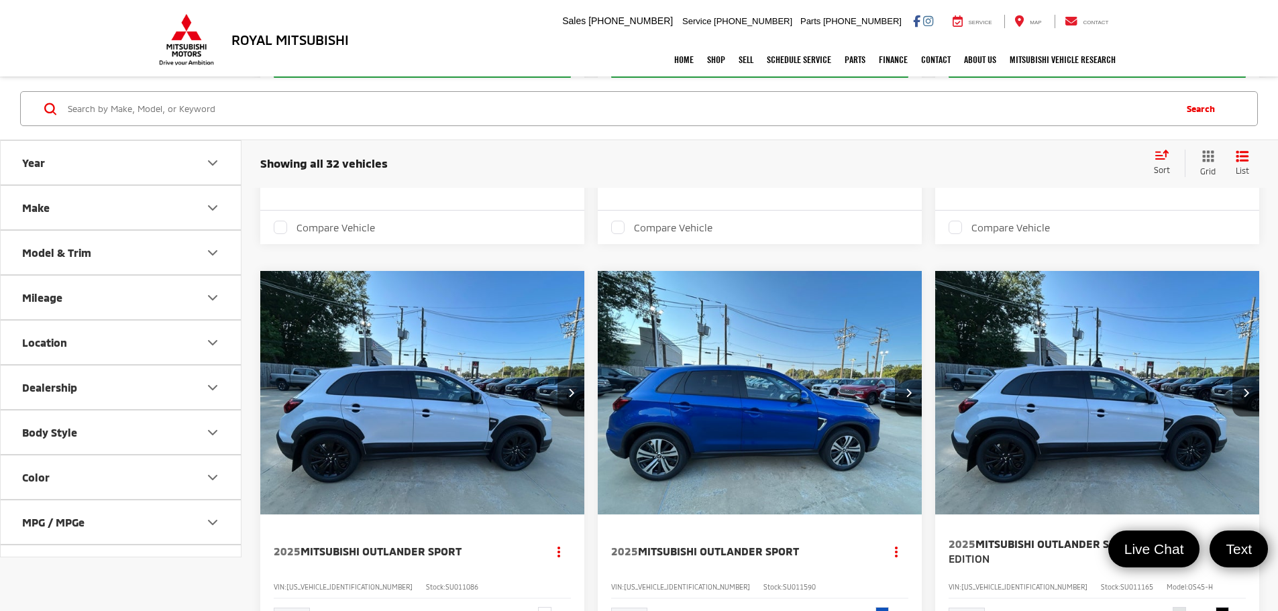
scroll to position [2183, 0]
